Goal: Information Seeking & Learning: Learn about a topic

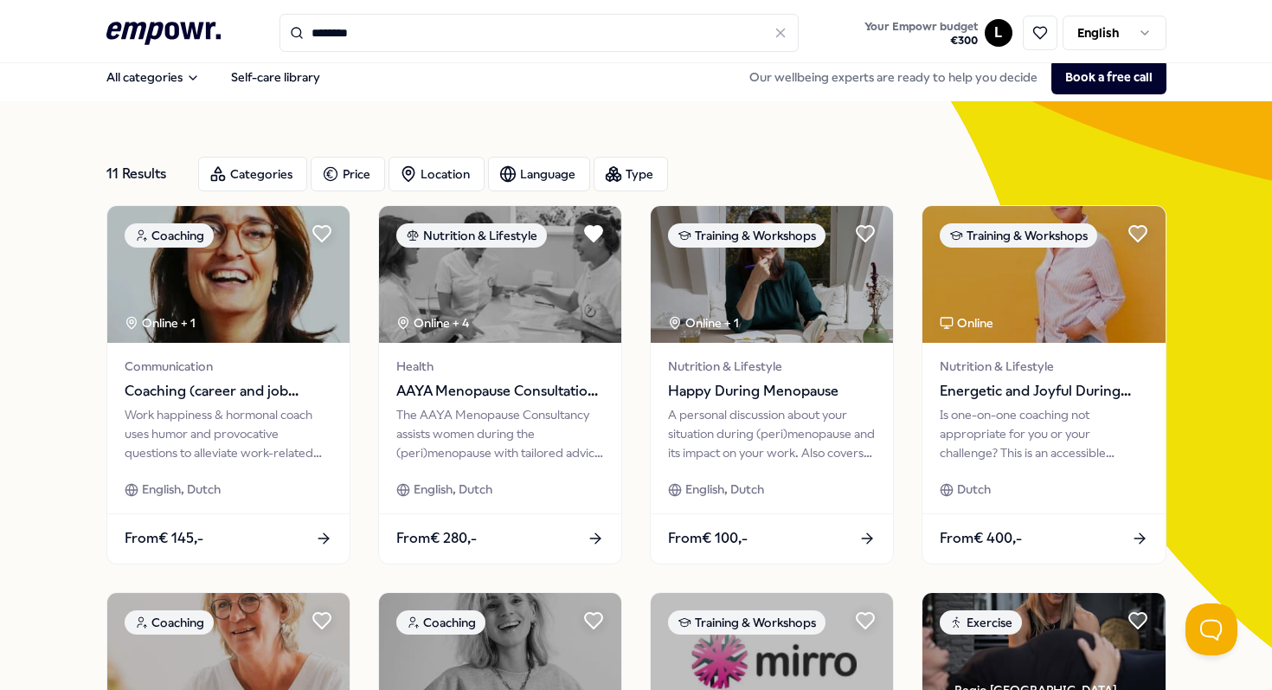
scroll to position [9, 0]
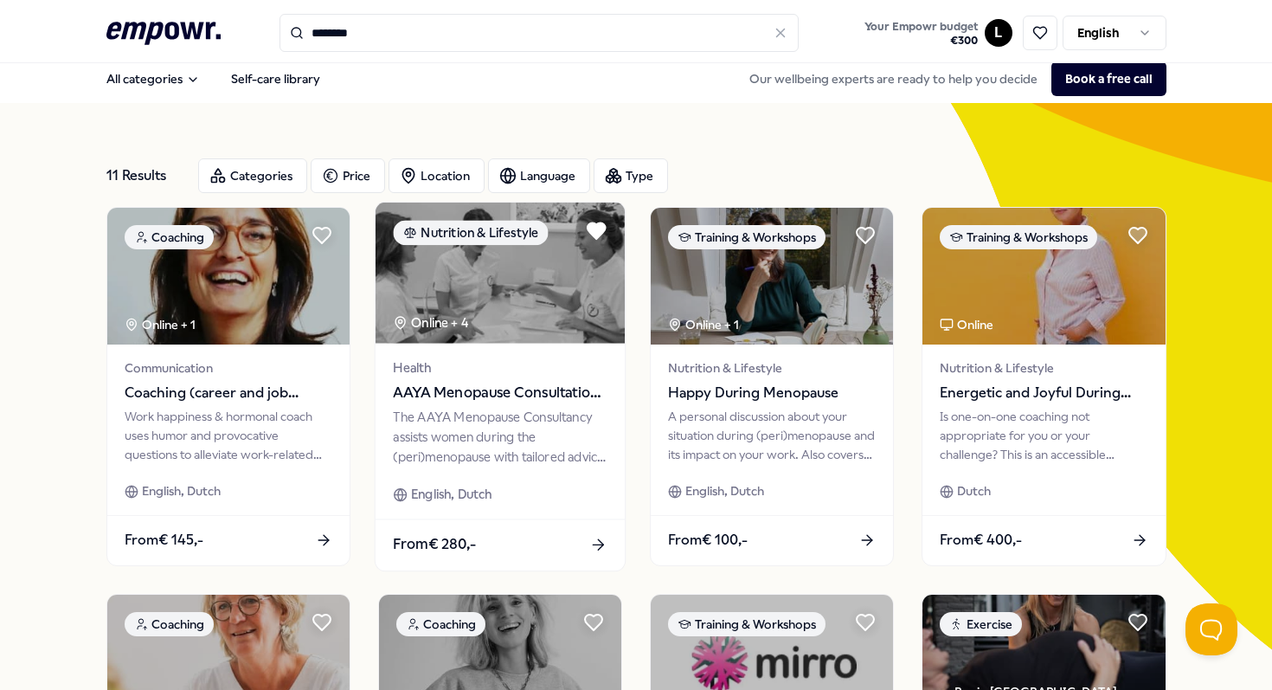
click at [460, 425] on div "The AAYA Menopause Consultancy assists women during the (peri)menopause with ta…" at bounding box center [500, 437] width 214 height 60
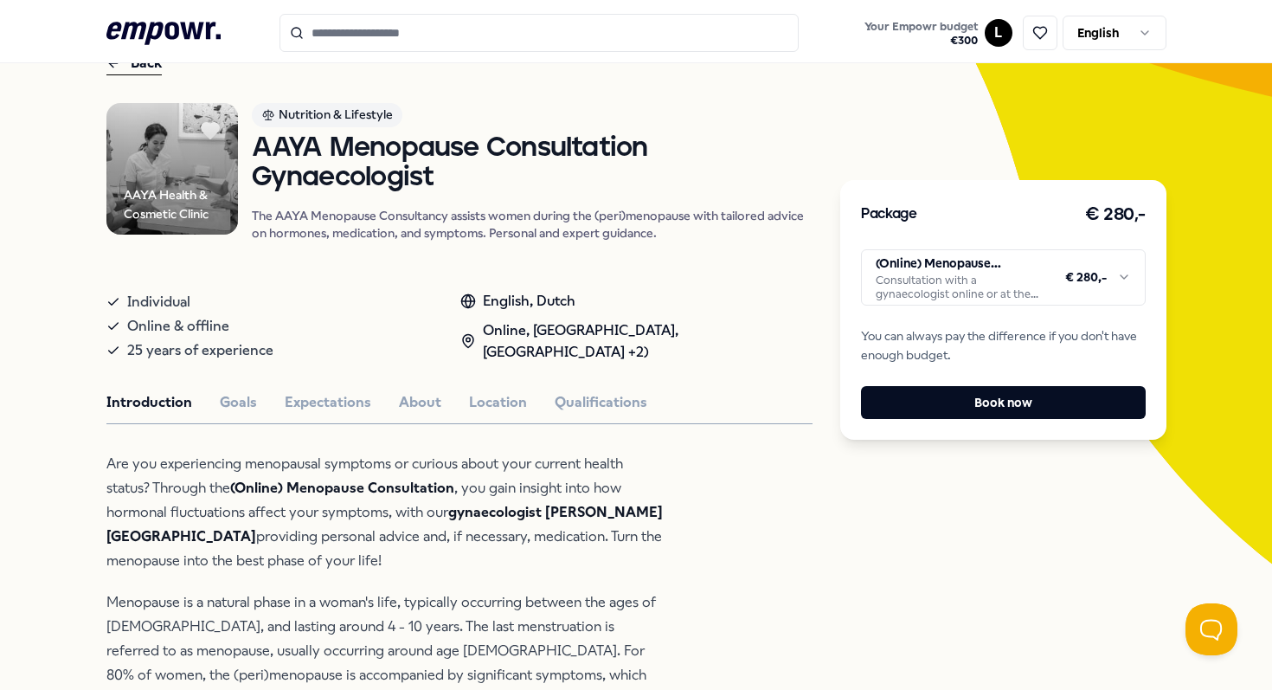
scroll to position [91, 0]
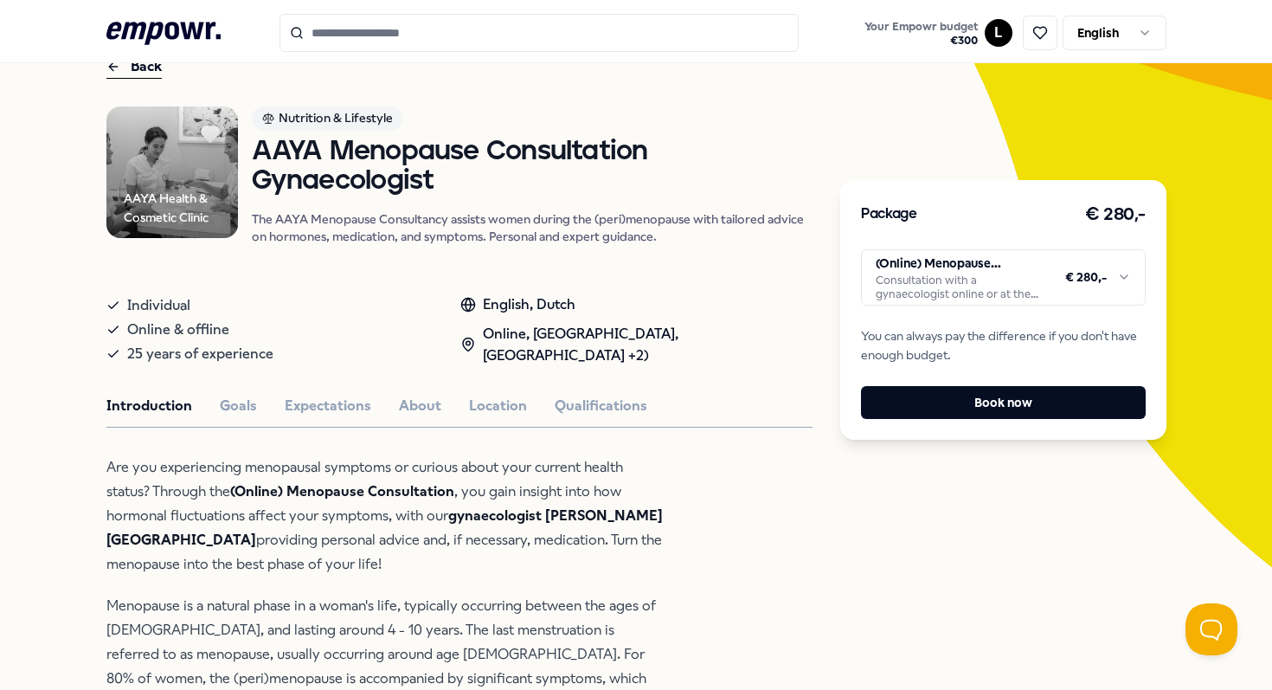
click at [445, 542] on p "Are you experiencing menopausal symptoms or curious about your current health s…" at bounding box center [387, 515] width 562 height 121
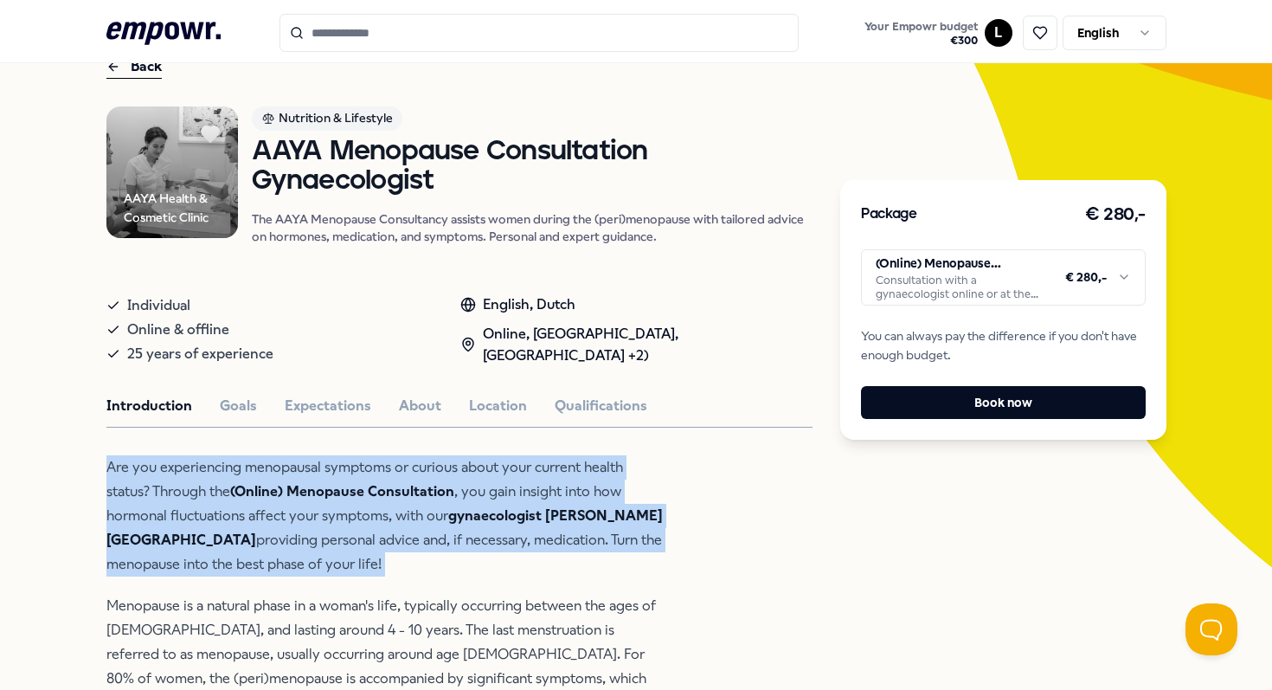
click at [445, 542] on p "Are you experiencing menopausal symptoms or curious about your current health s…" at bounding box center [387, 515] width 562 height 121
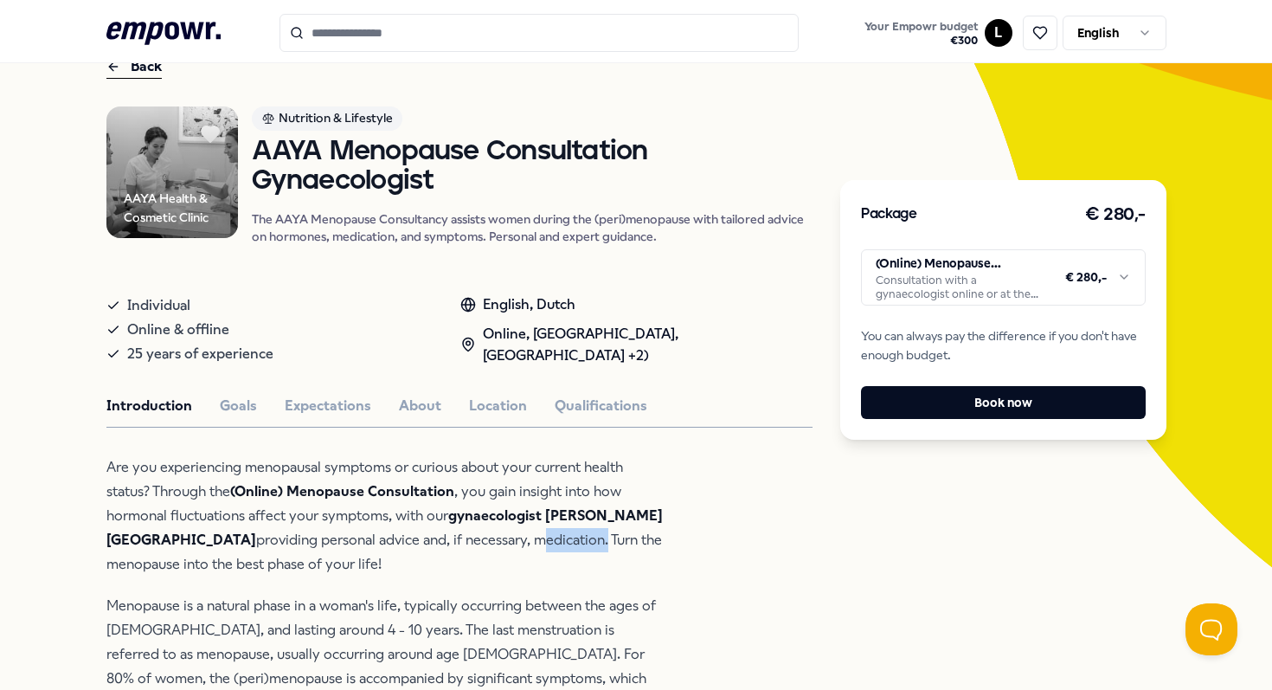
click at [445, 542] on p "Are you experiencing menopausal symptoms or curious about your current health s…" at bounding box center [387, 515] width 562 height 121
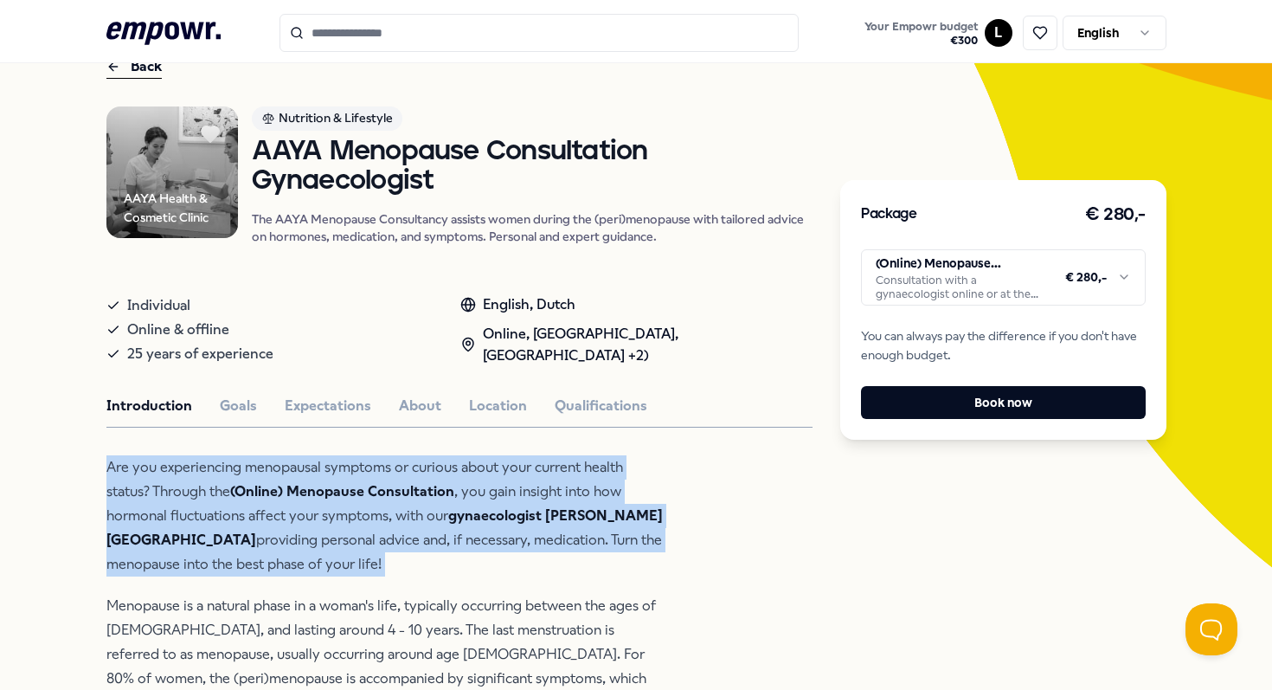
click at [445, 542] on p "Are you experiencing menopausal symptoms or curious about your current health s…" at bounding box center [387, 515] width 562 height 121
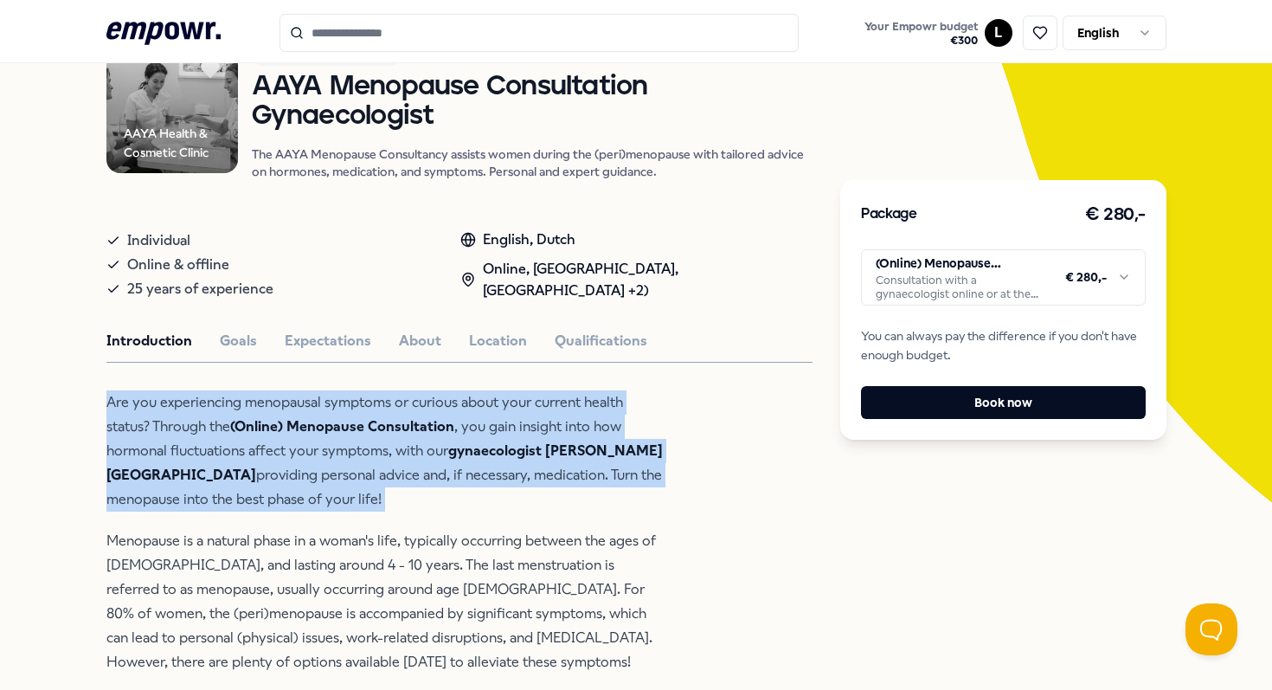
scroll to position [161, 0]
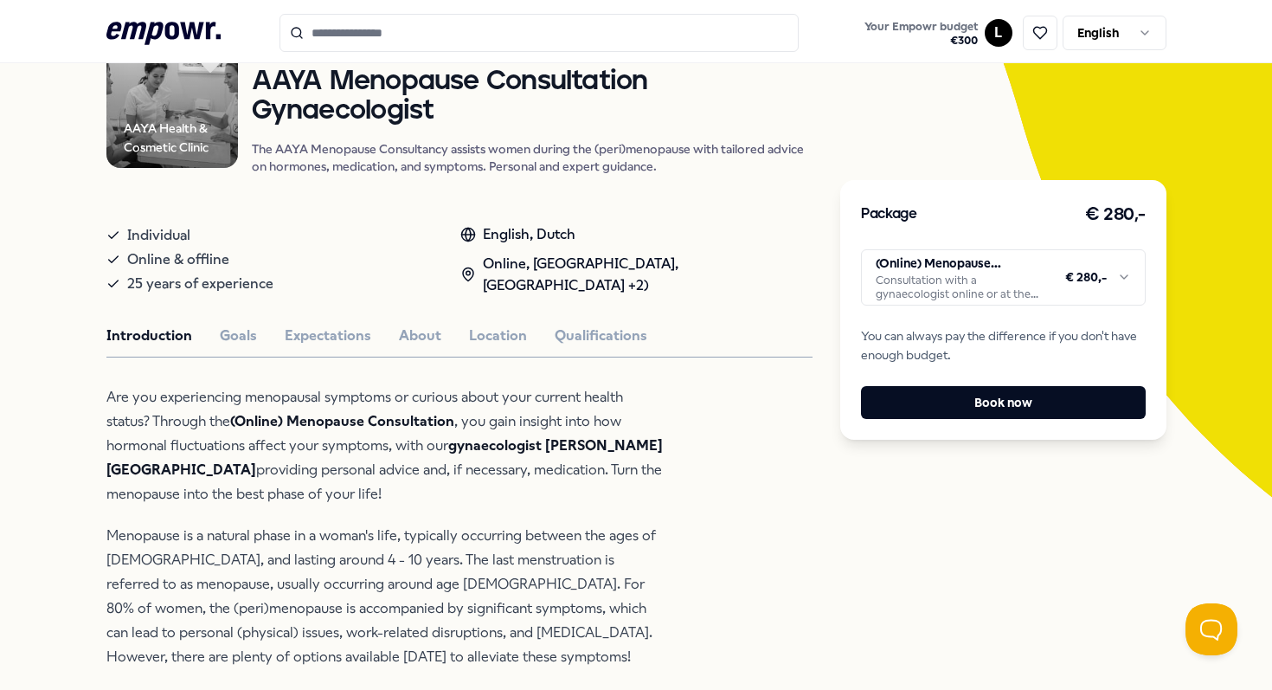
click at [445, 542] on p "Menopause is a natural phase in a woman's life, typically occurring between the…" at bounding box center [387, 596] width 562 height 145
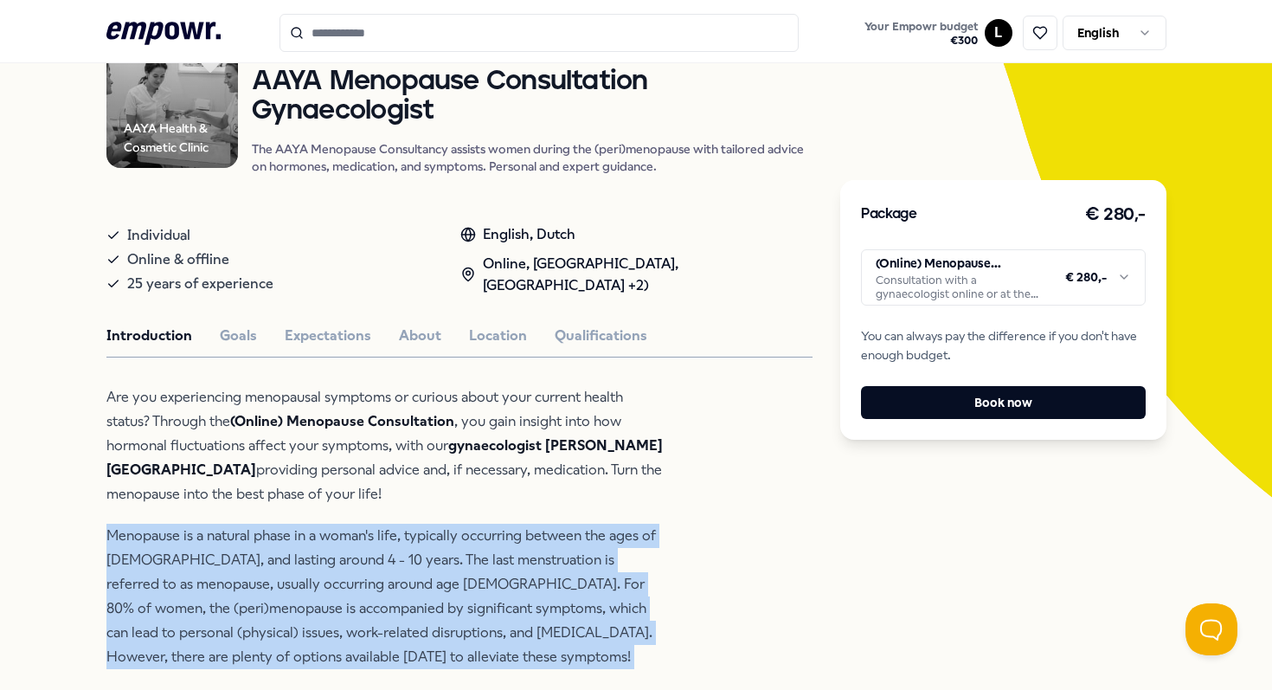
click at [445, 542] on p "Menopause is a natural phase in a woman's life, typically occurring between the…" at bounding box center [387, 596] width 562 height 145
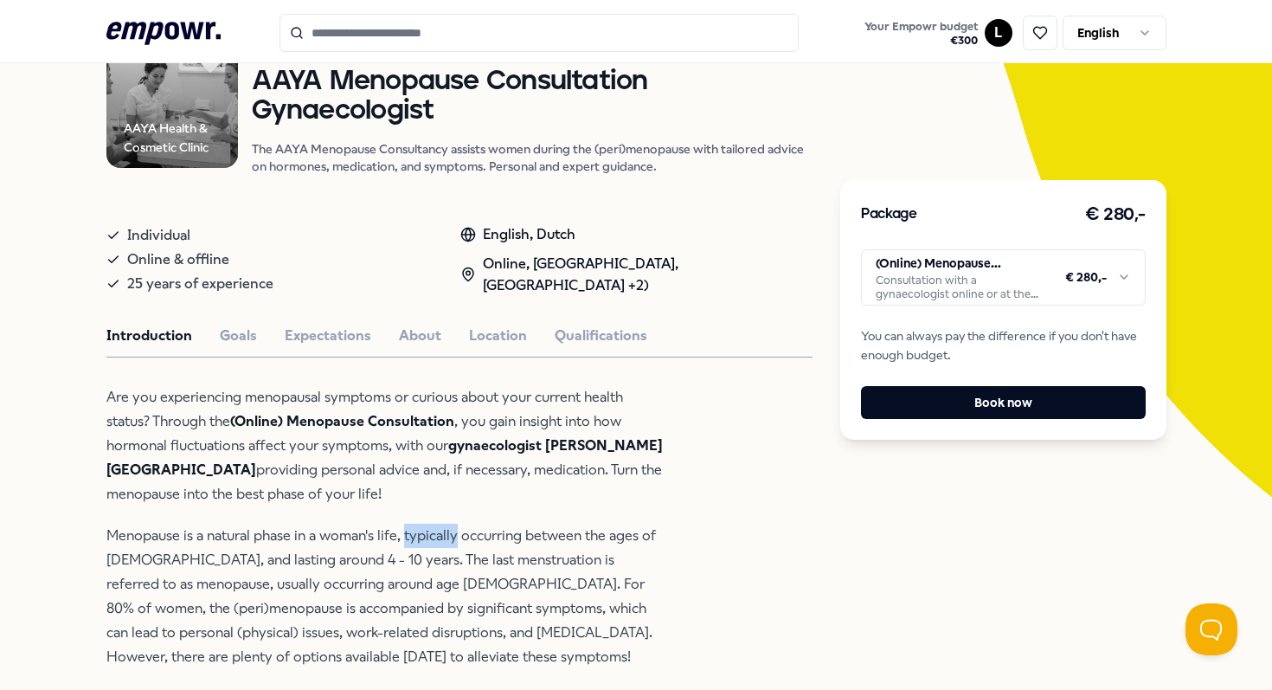
click at [445, 542] on p "Menopause is a natural phase in a woman's life, typically occurring between the…" at bounding box center [387, 596] width 562 height 145
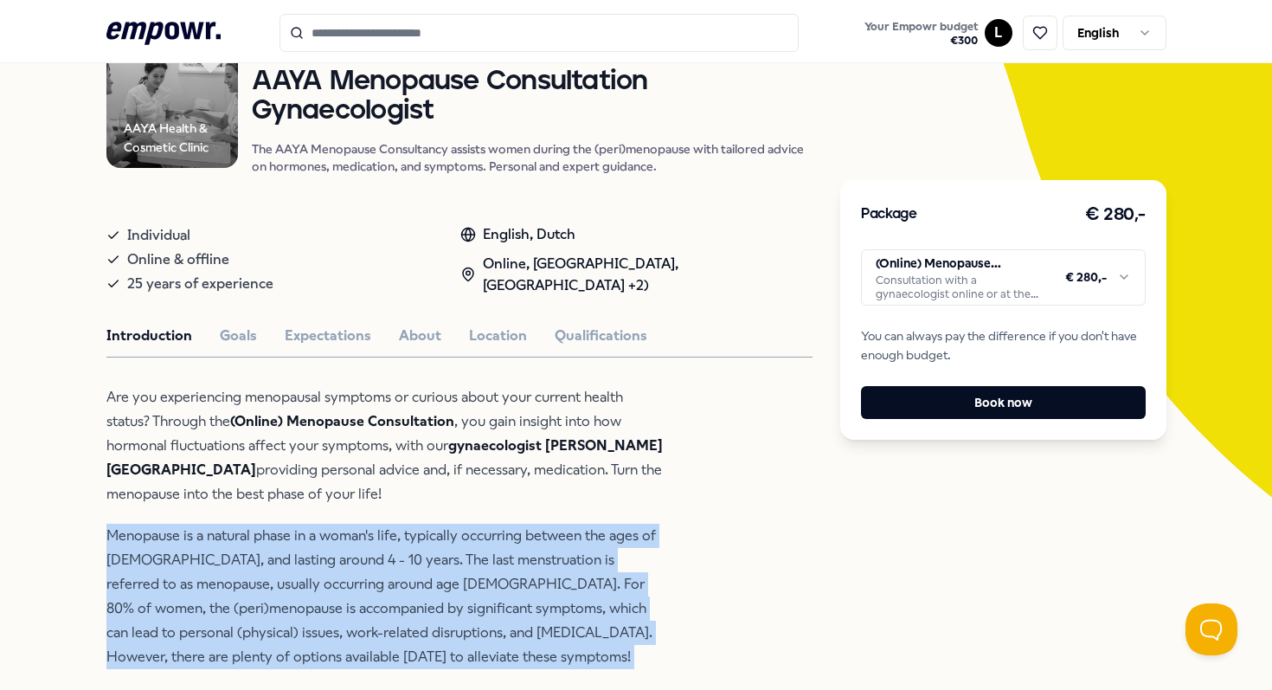
click at [445, 542] on p "Menopause is a natural phase in a woman's life, typically occurring between the…" at bounding box center [387, 596] width 562 height 145
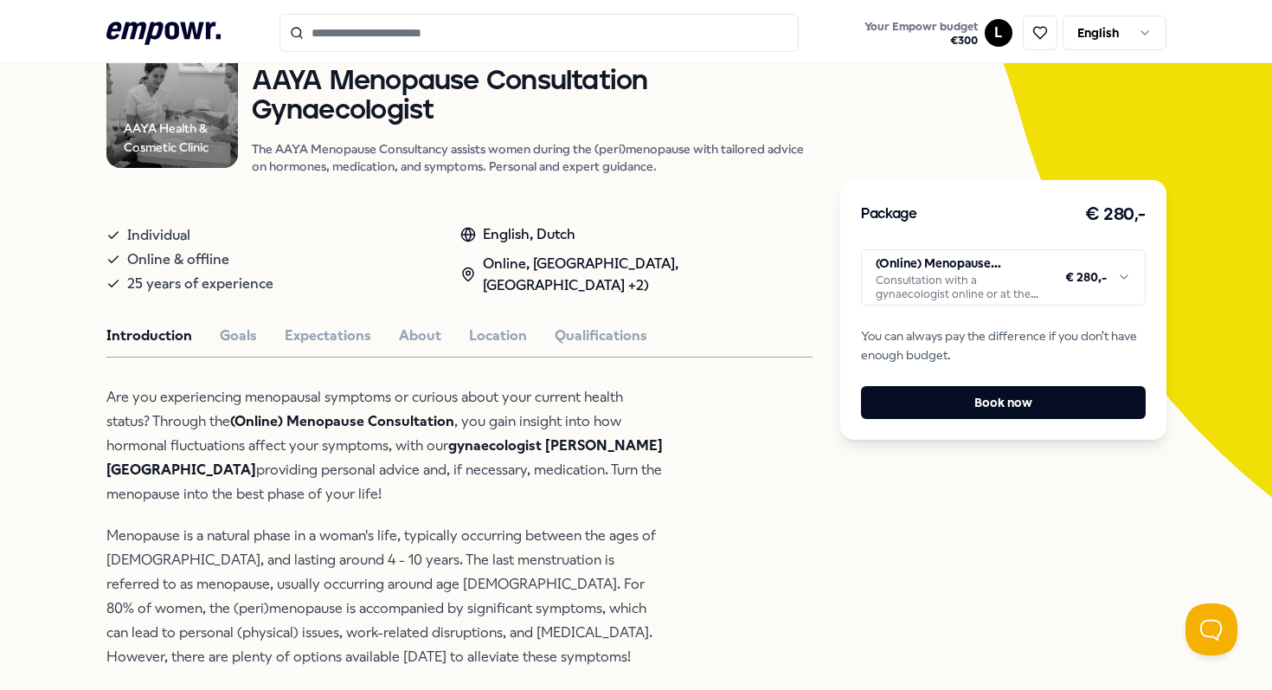
click at [444, 561] on p "Menopause is a natural phase in a woman's life, typically occurring between the…" at bounding box center [387, 596] width 562 height 145
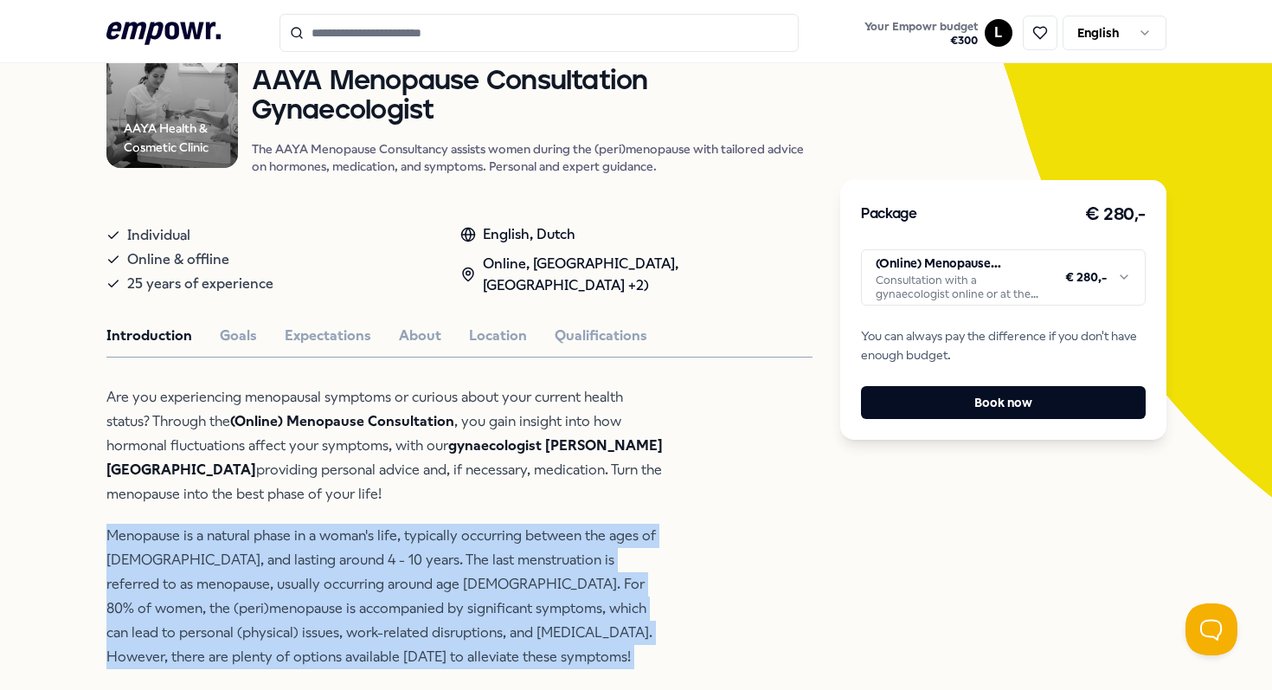
click at [444, 561] on p "Menopause is a natural phase in a woman's life, typically occurring between the…" at bounding box center [387, 596] width 562 height 145
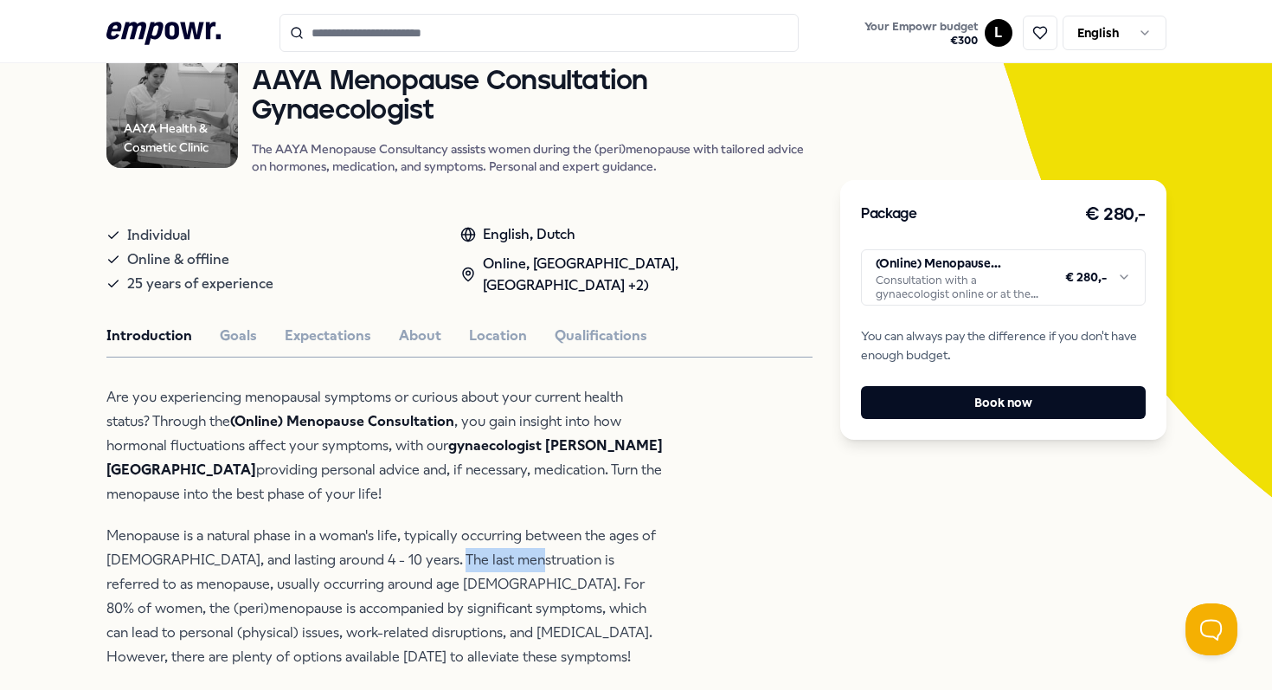
click at [444, 561] on p "Menopause is a natural phase in a woman's life, typically occurring between the…" at bounding box center [387, 596] width 562 height 145
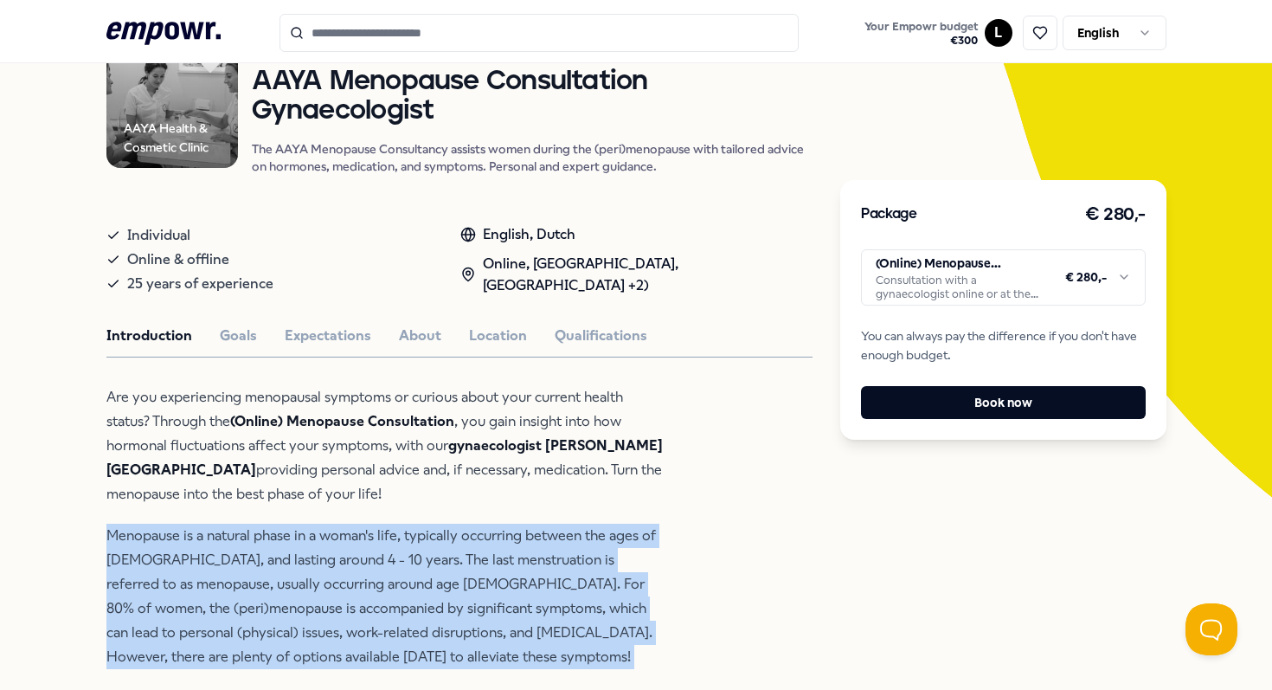
click at [444, 561] on p "Menopause is a natural phase in a woman's life, typically occurring between the…" at bounding box center [387, 596] width 562 height 145
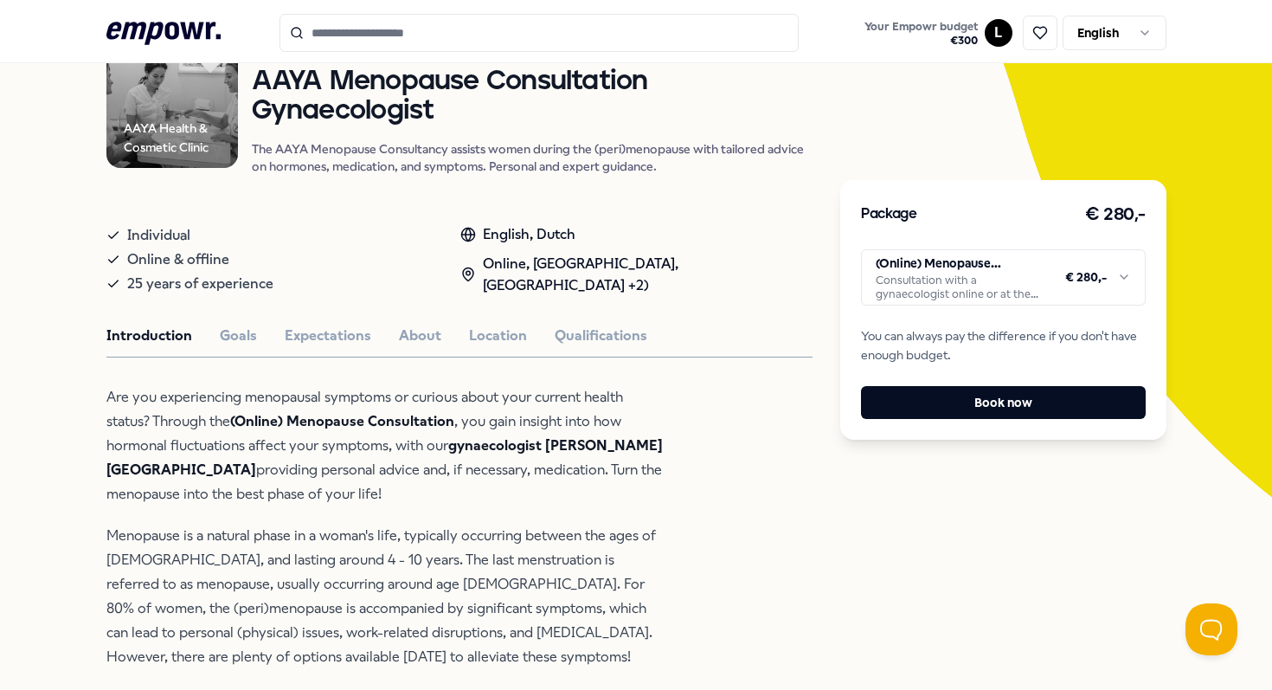
click at [443, 583] on p "Menopause is a natural phase in a woman's life, typically occurring between the…" at bounding box center [387, 596] width 562 height 145
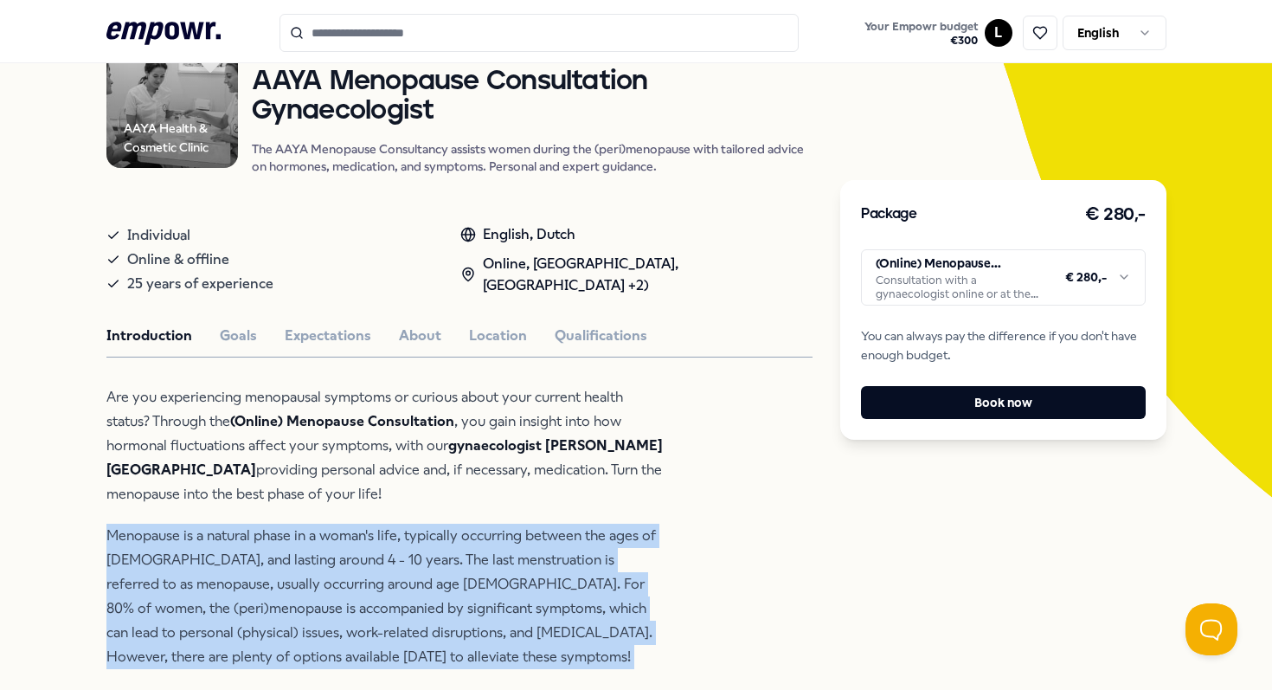
click at [443, 583] on p "Menopause is a natural phase in a woman's life, typically occurring between the…" at bounding box center [387, 596] width 562 height 145
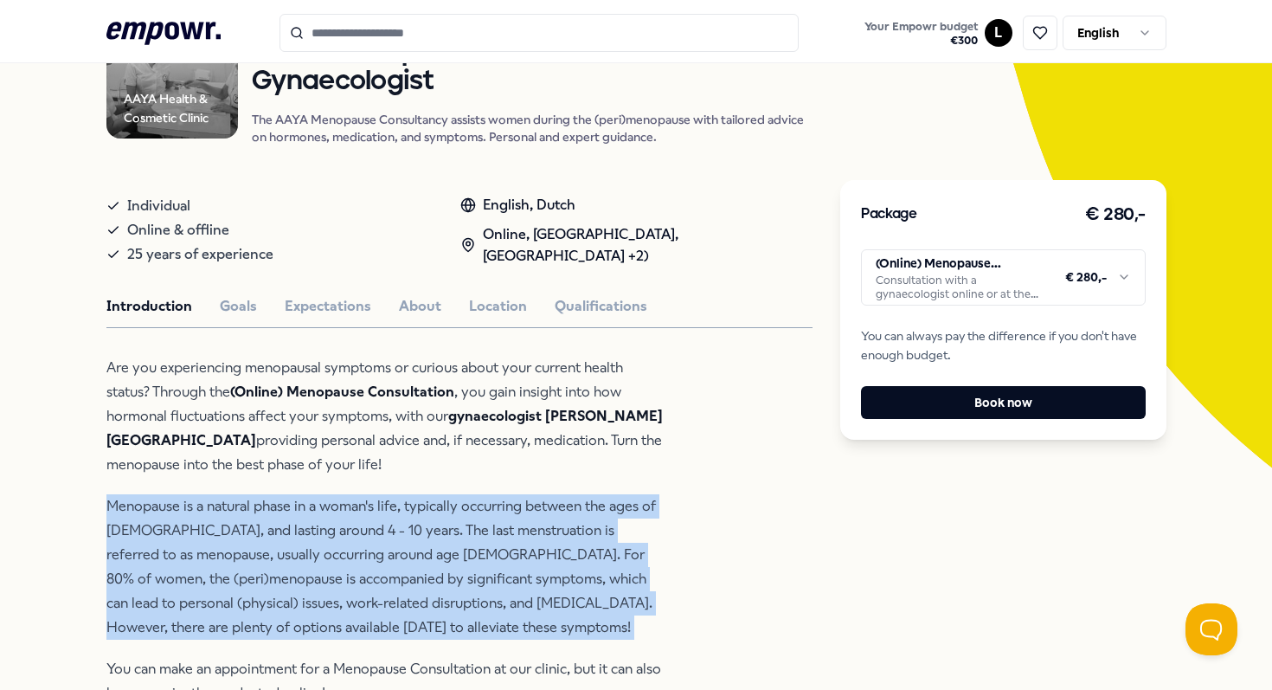
scroll to position [191, 0]
click at [443, 583] on p "Menopause is a natural phase in a woman's life, typically occurring between the…" at bounding box center [387, 565] width 562 height 145
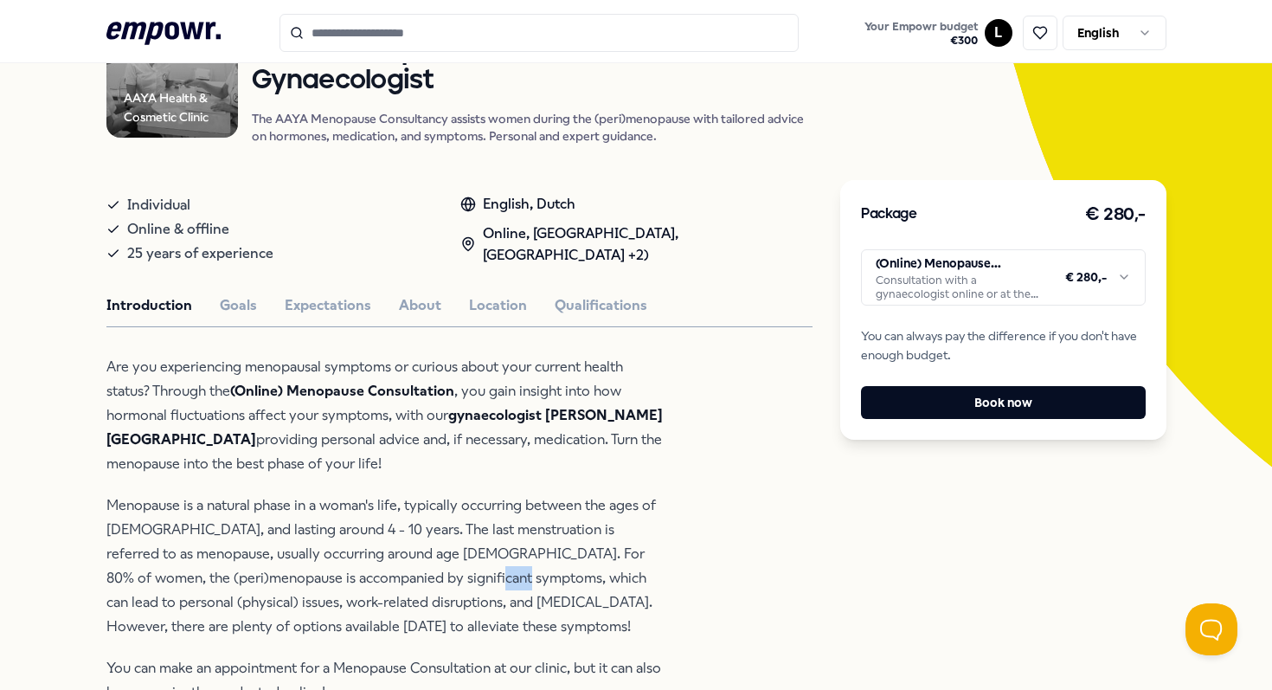
click at [443, 583] on p "Menopause is a natural phase in a woman's life, typically occurring between the…" at bounding box center [387, 565] width 562 height 145
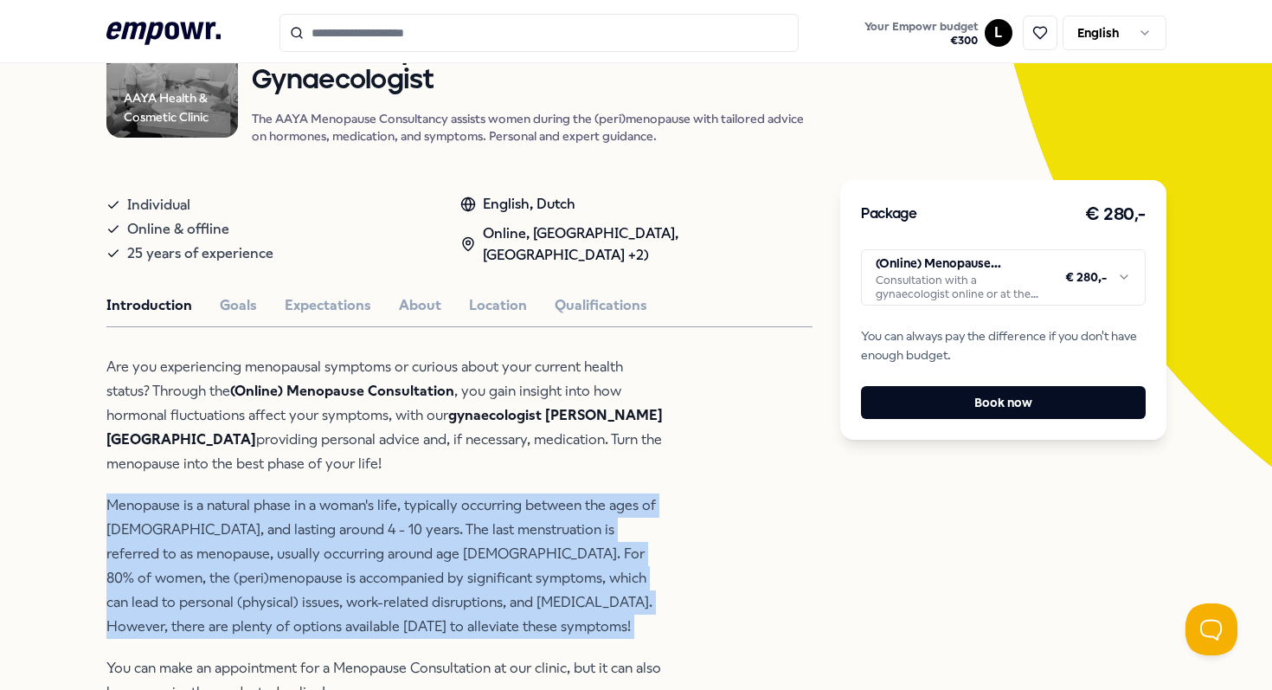
click at [443, 583] on p "Menopause is a natural phase in a woman's life, typically occurring between the…" at bounding box center [387, 565] width 562 height 145
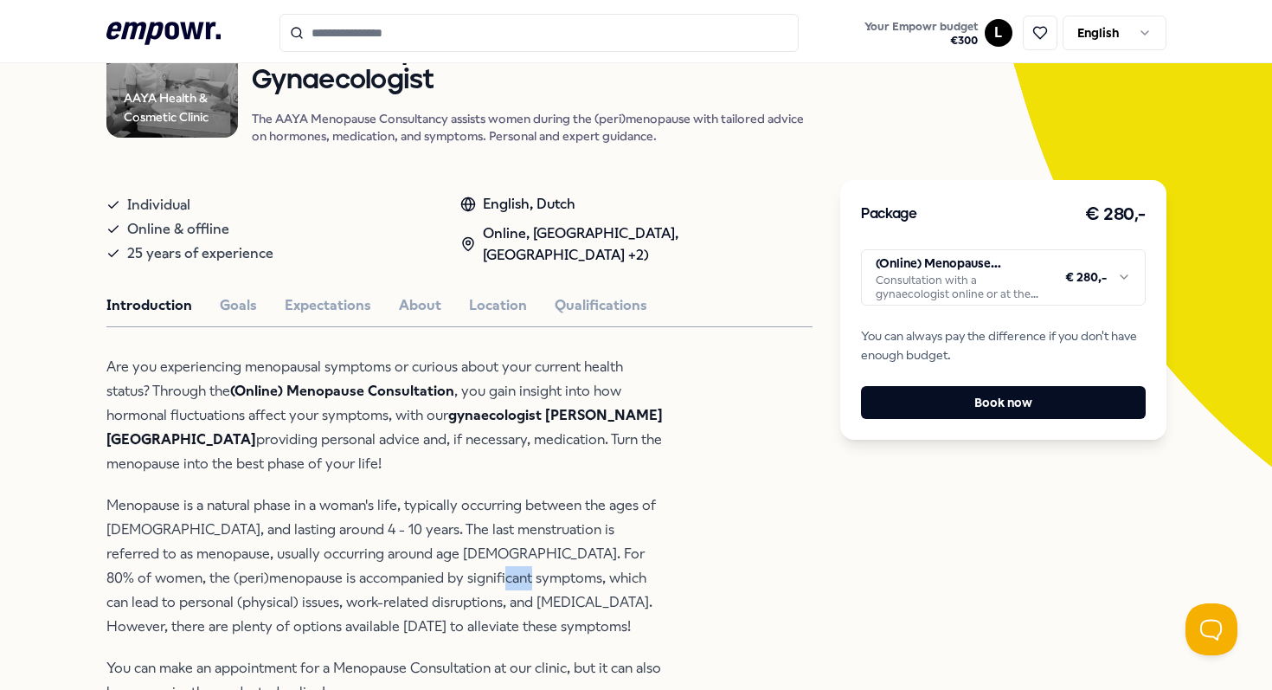
click at [443, 583] on p "Menopause is a natural phase in a woman's life, typically occurring between the…" at bounding box center [387, 565] width 562 height 145
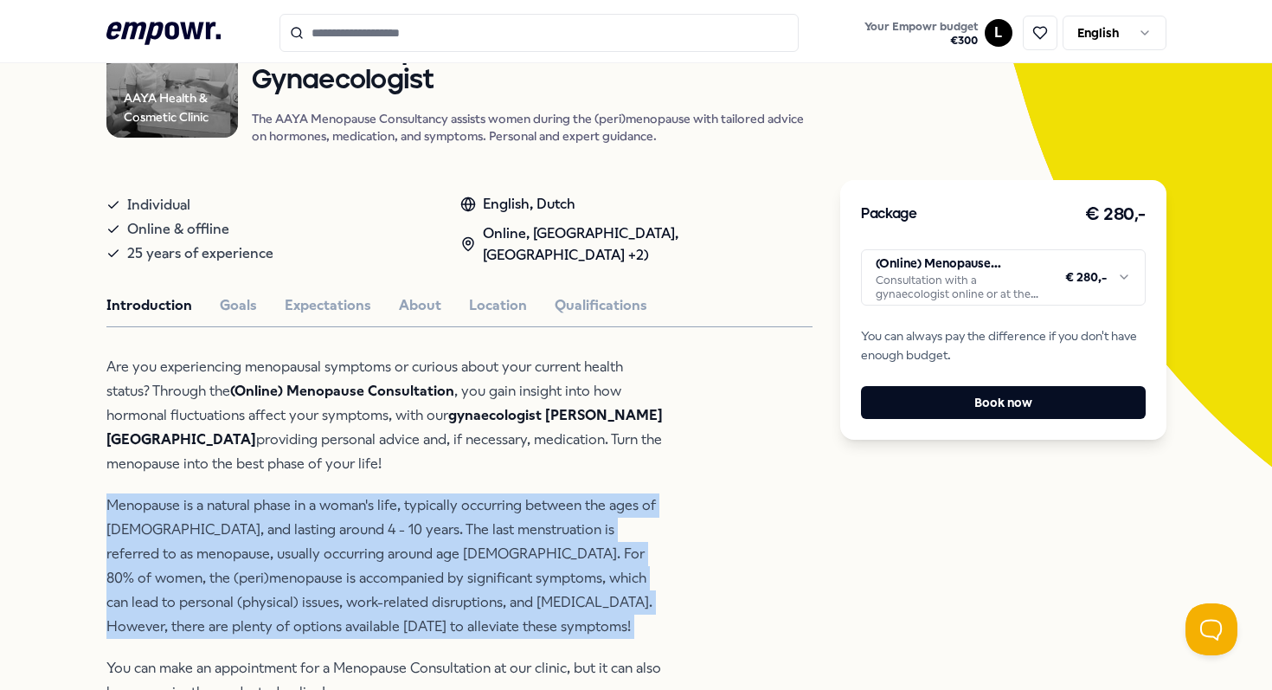
click at [443, 583] on p "Menopause is a natural phase in a woman's life, typically occurring between the…" at bounding box center [387, 565] width 562 height 145
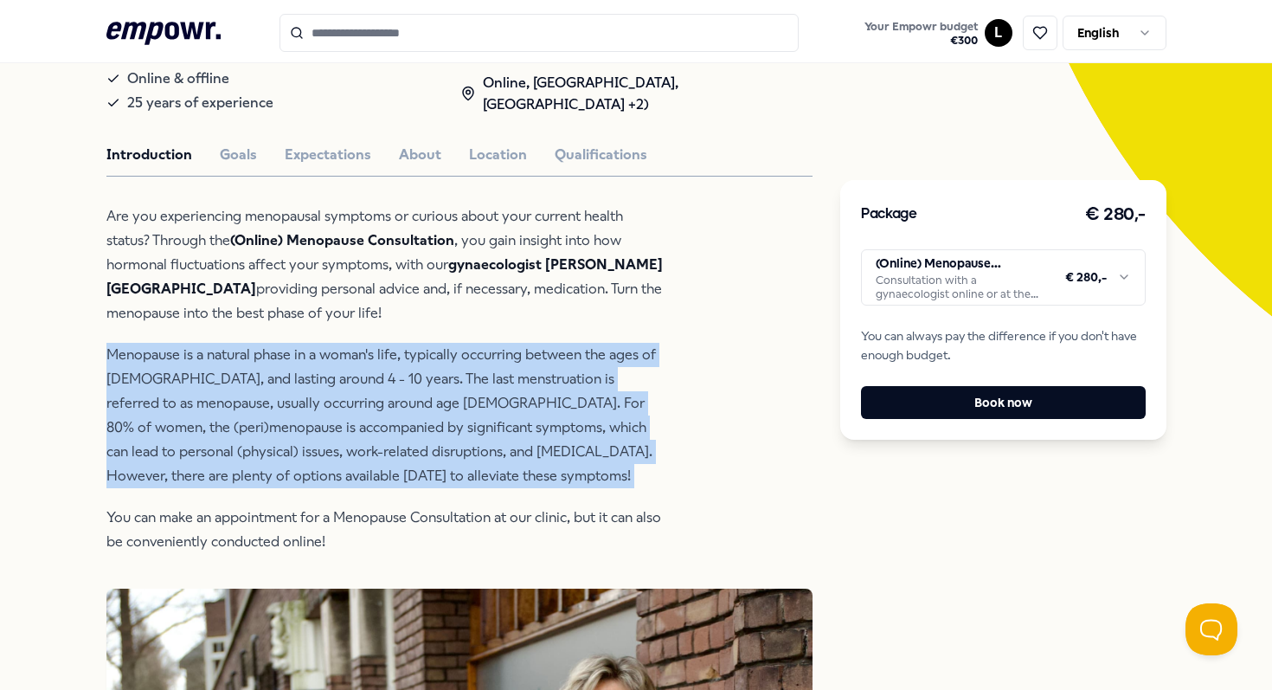
scroll to position [370, 0]
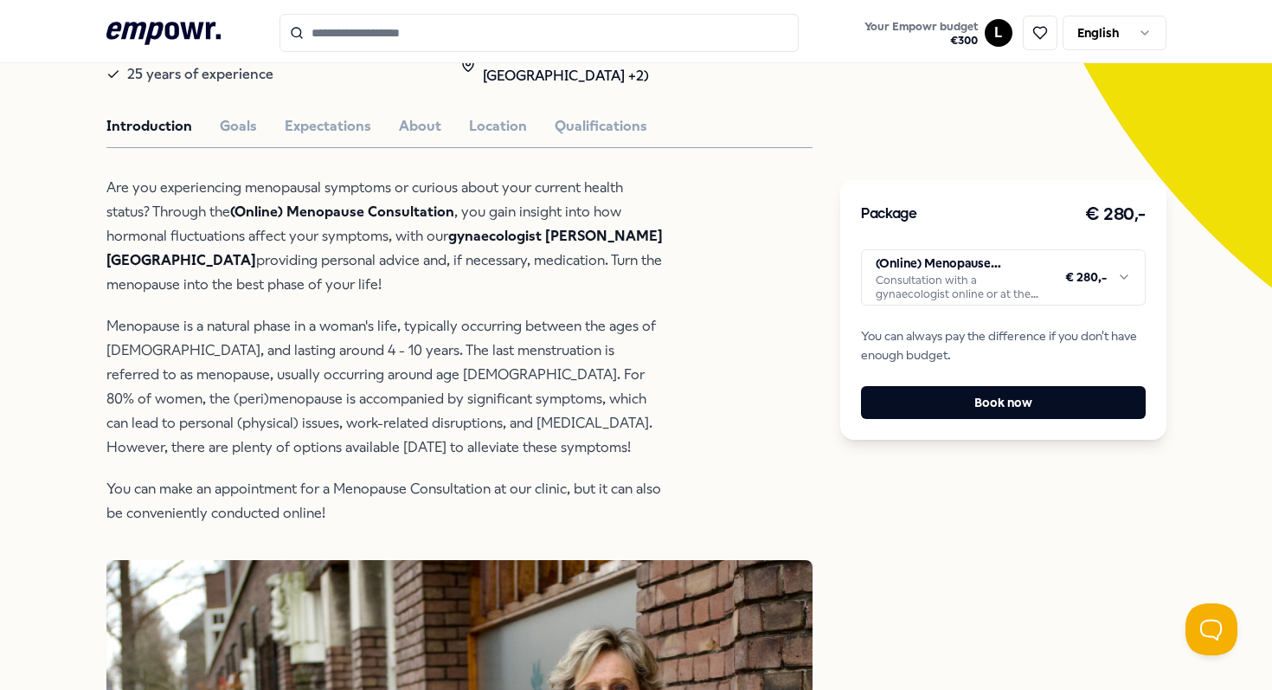
click at [440, 490] on p "You can make an appointment for a Menopause Consultation at our clinic, but it …" at bounding box center [387, 501] width 562 height 48
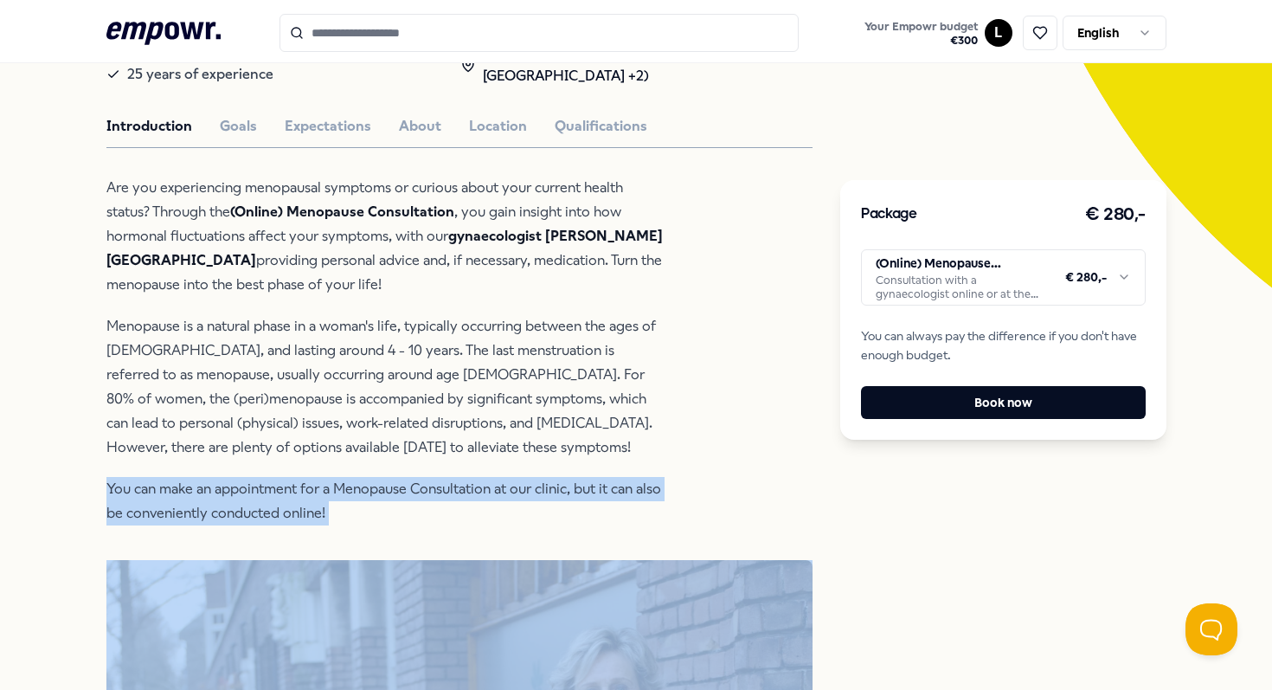
click at [440, 490] on p "You can make an appointment for a Menopause Consultation at our clinic, but it …" at bounding box center [387, 501] width 562 height 48
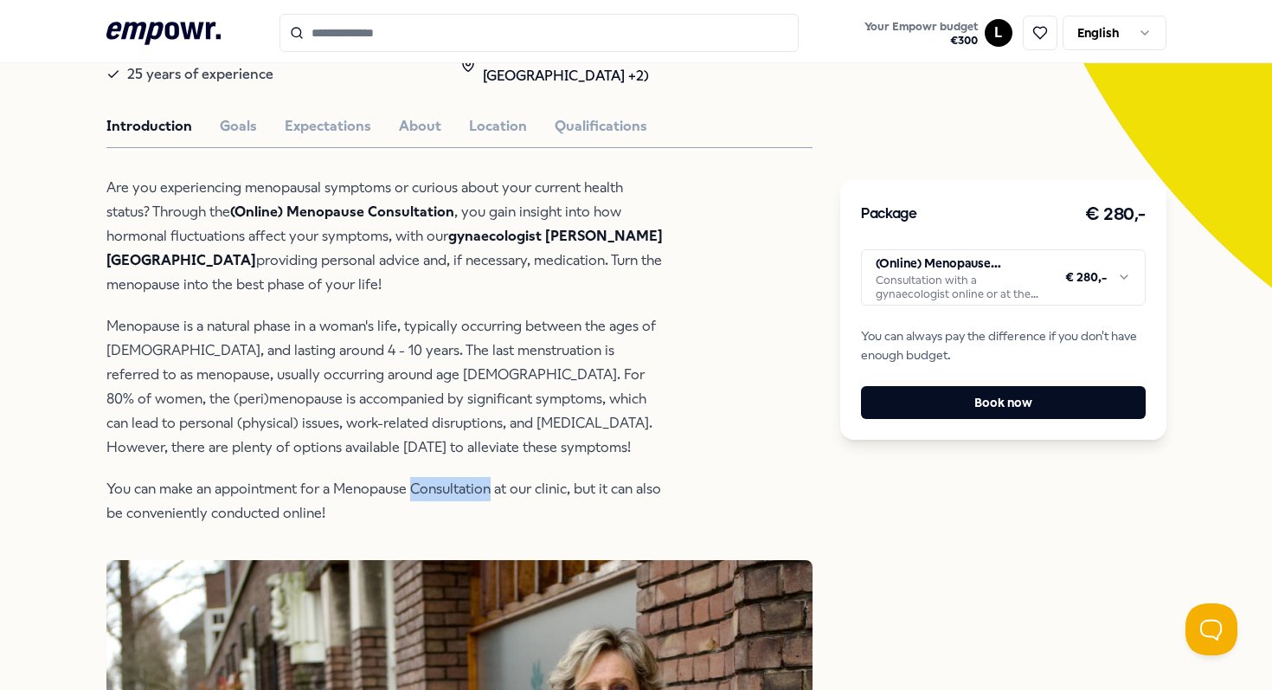
click at [440, 490] on p "You can make an appointment for a Menopause Consultation at our clinic, but it …" at bounding box center [387, 501] width 562 height 48
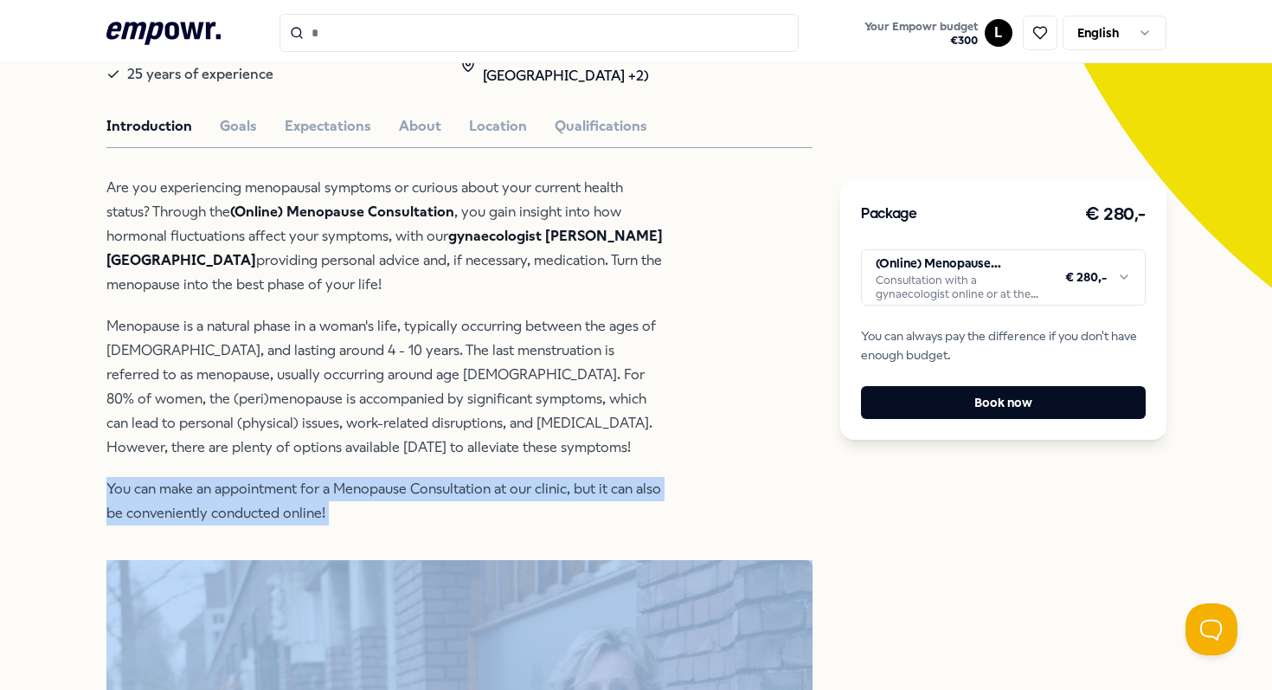
click at [440, 490] on p "You can make an appointment for a Menopause Consultation at our clinic, but it …" at bounding box center [387, 501] width 562 height 48
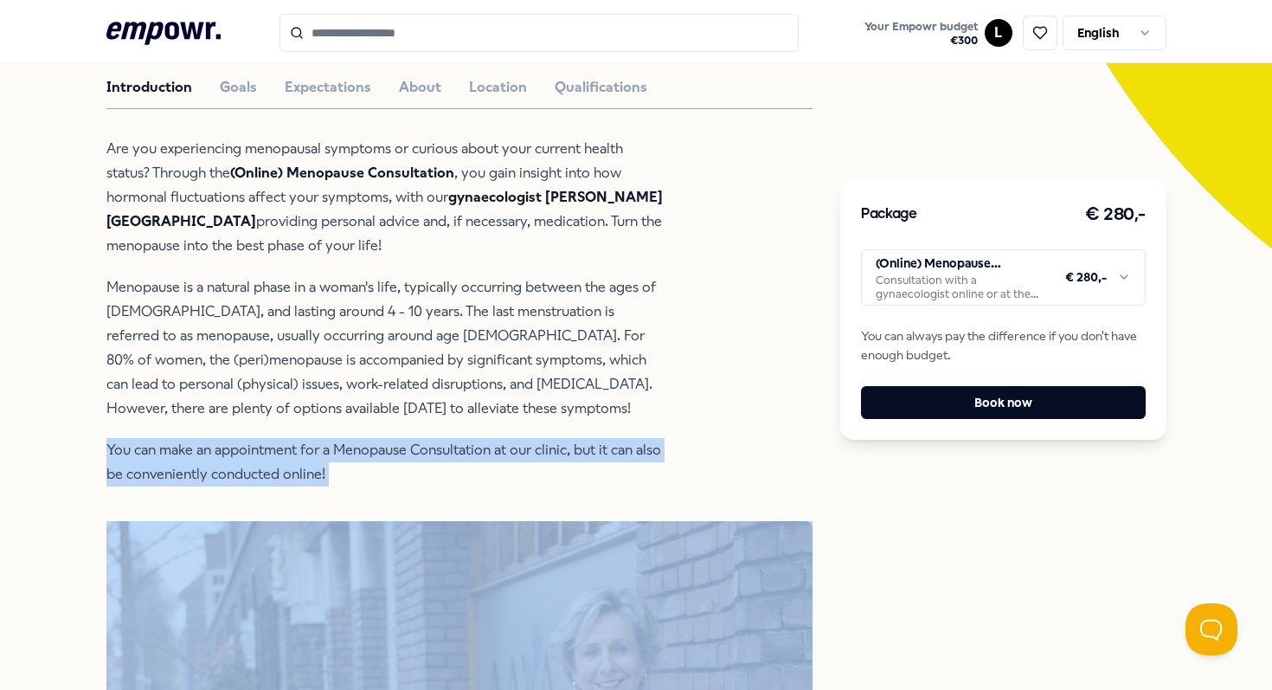
scroll to position [318, 0]
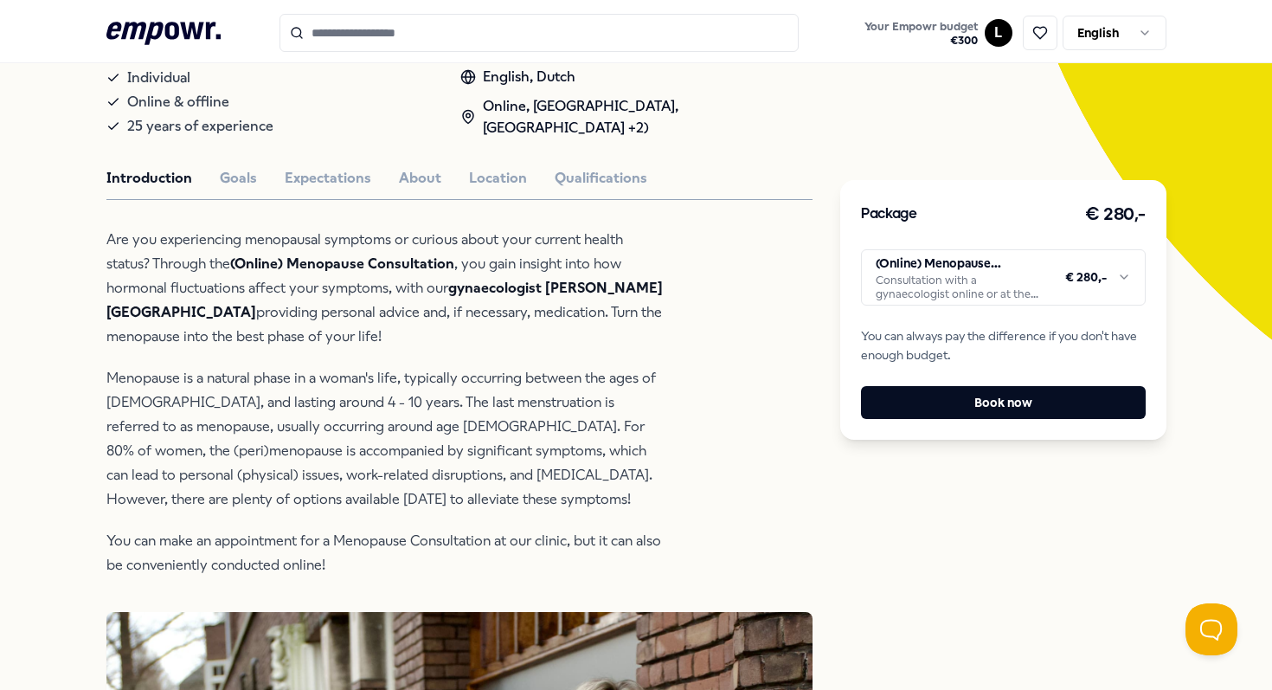
click at [440, 489] on p "Menopause is a natural phase in a woman's life, typically occurring between the…" at bounding box center [387, 438] width 562 height 145
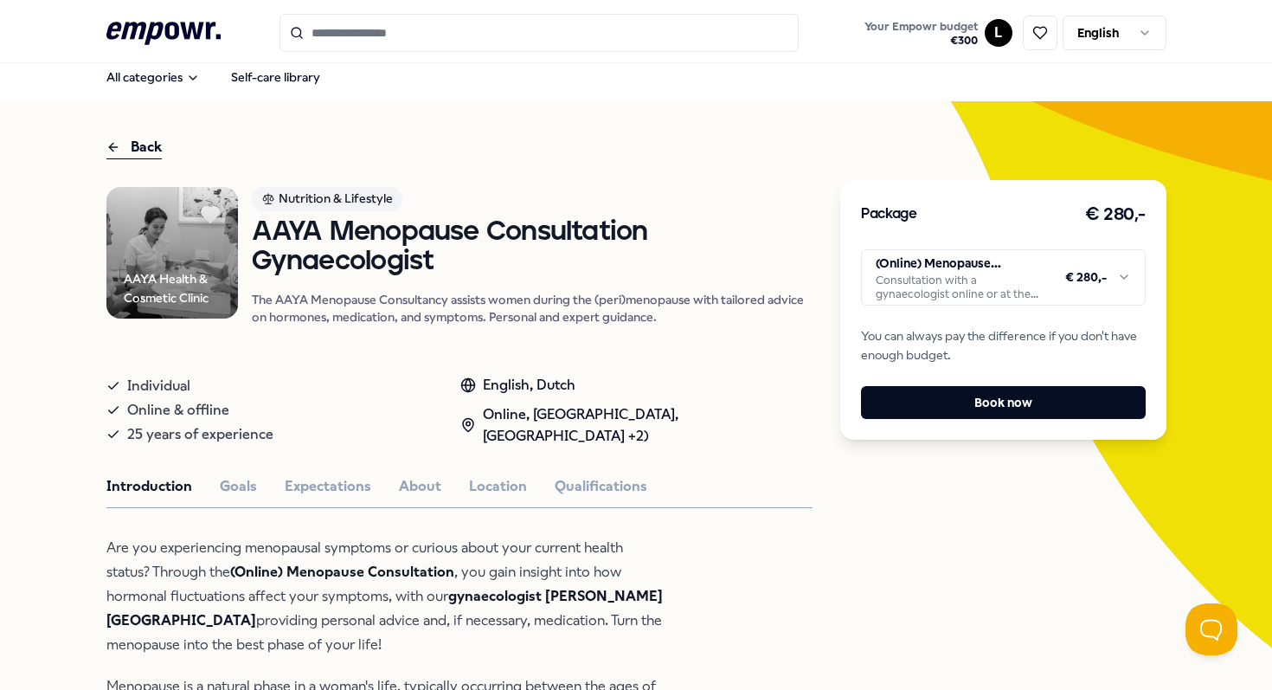
scroll to position [12, 0]
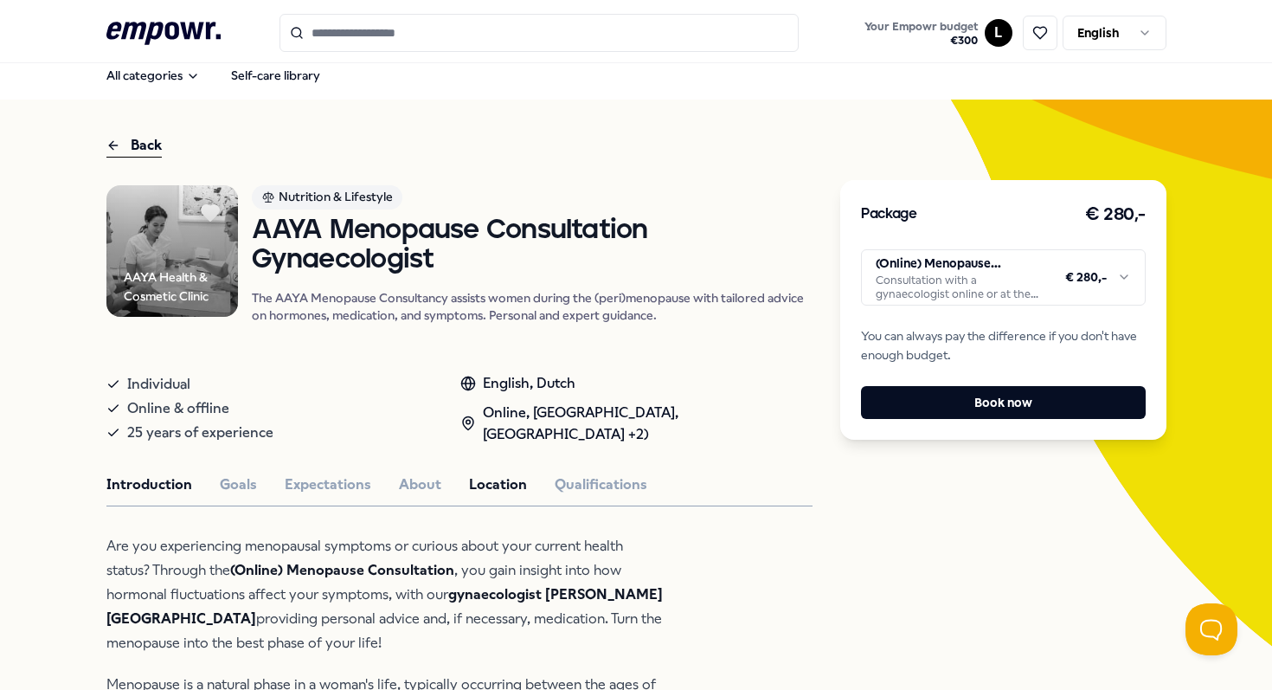
click at [492, 482] on button "Location" at bounding box center [498, 484] width 58 height 22
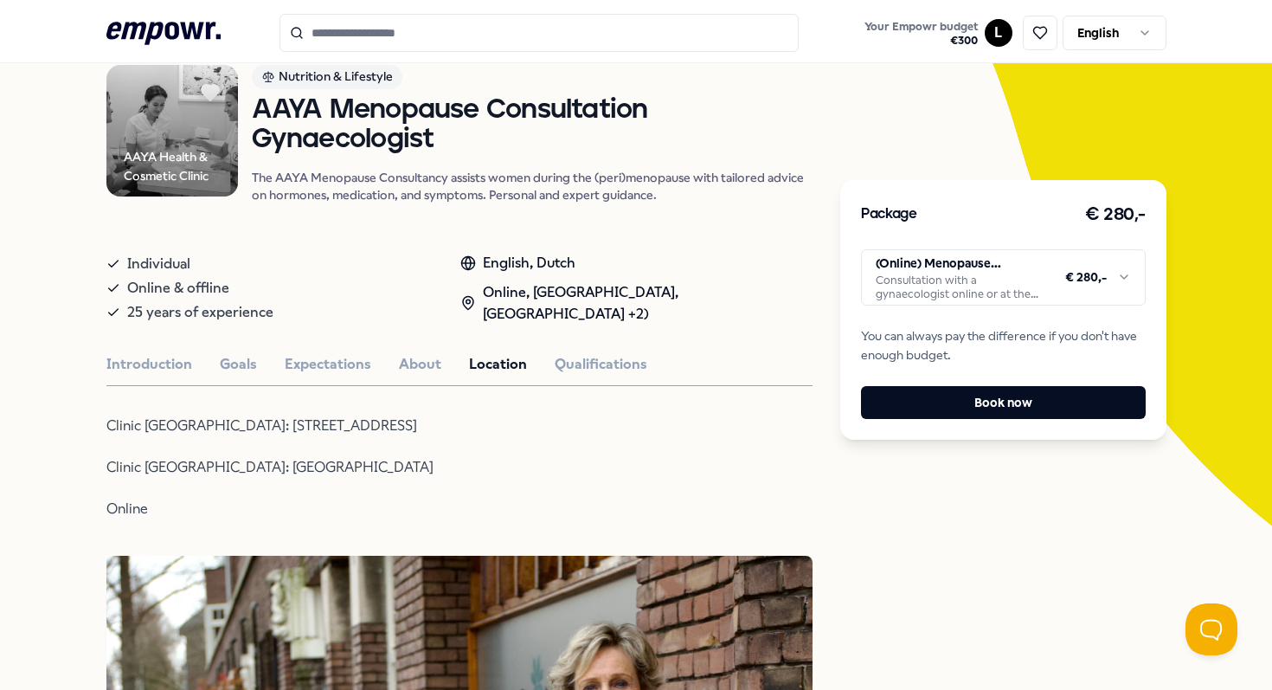
scroll to position [198, 0]
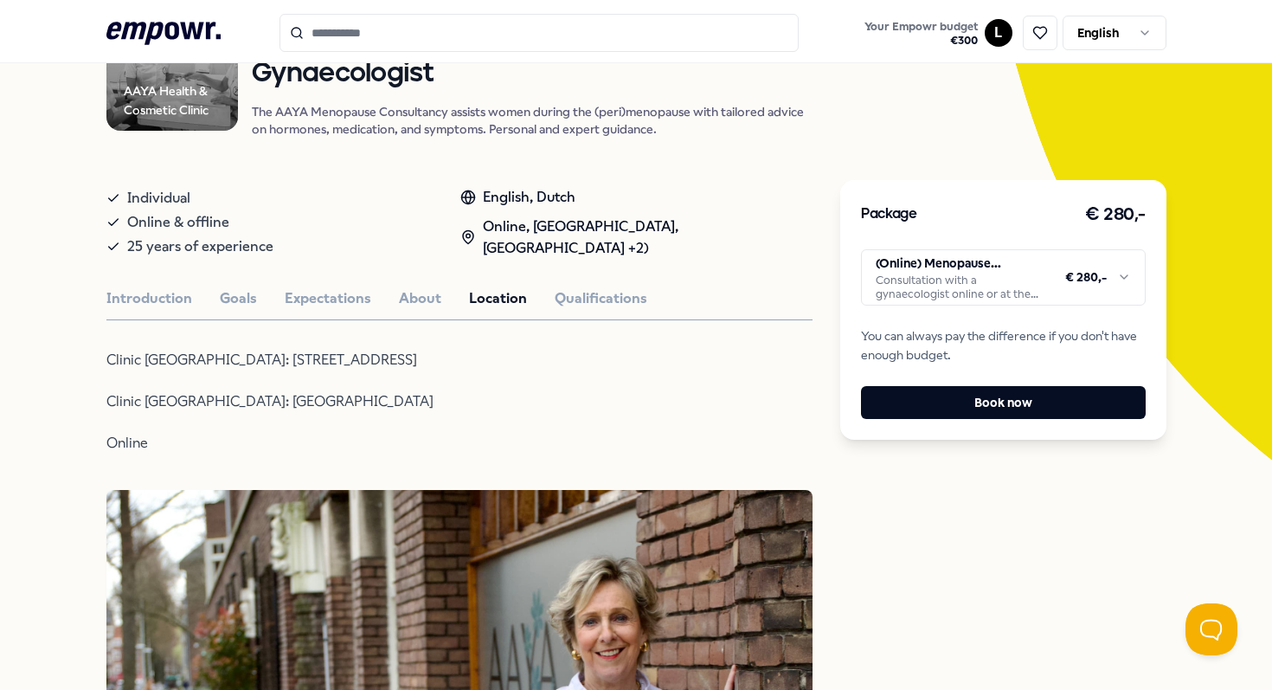
click at [275, 358] on p "Clinic [GEOGRAPHIC_DATA]: [STREET_ADDRESS]" at bounding box center [387, 360] width 562 height 24
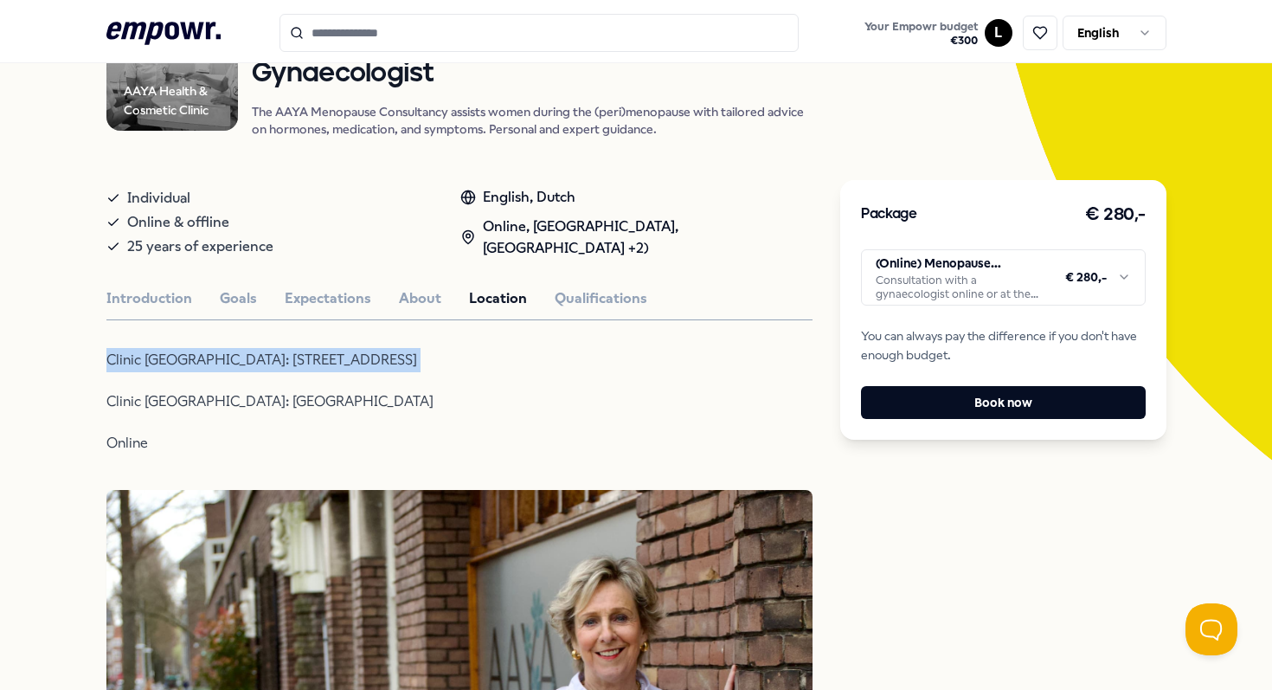
click at [275, 359] on p "Clinic [GEOGRAPHIC_DATA]: [STREET_ADDRESS]" at bounding box center [387, 360] width 562 height 24
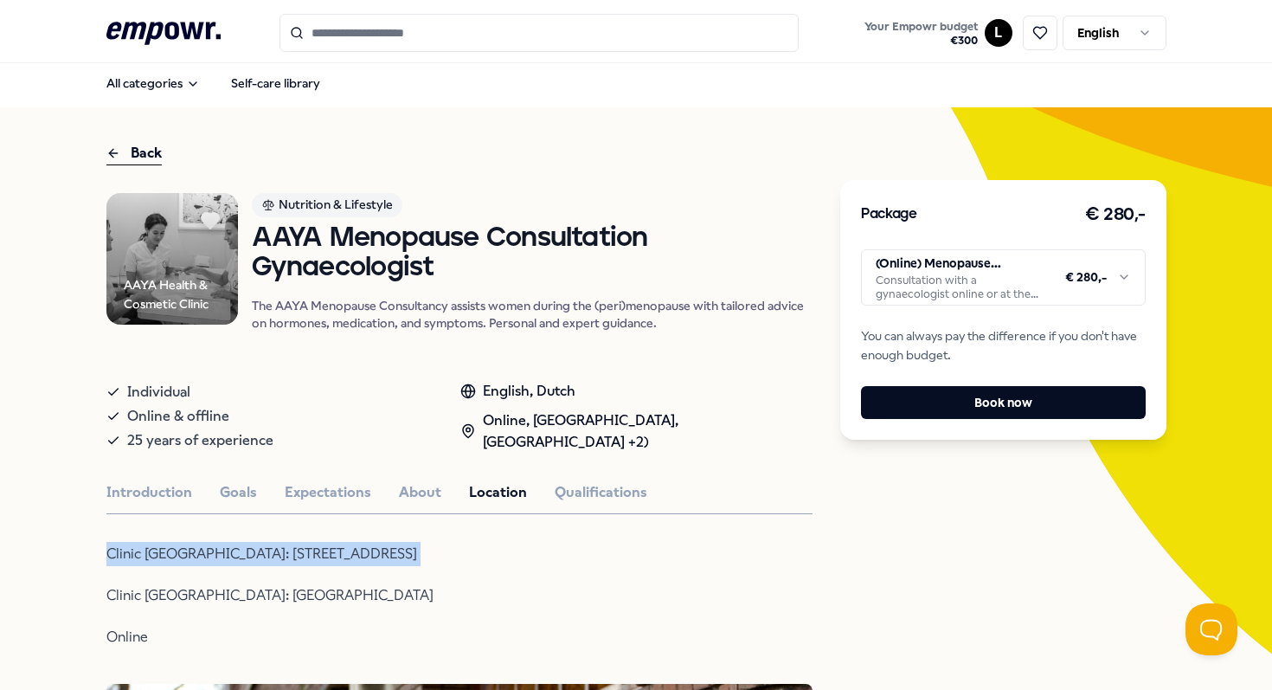
scroll to position [0, 0]
